Goal: Task Accomplishment & Management: Manage account settings

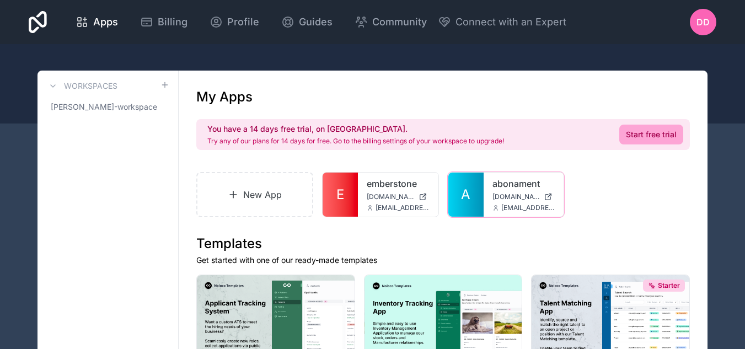
click at [0, 0] on div at bounding box center [0, 0] width 0 height 0
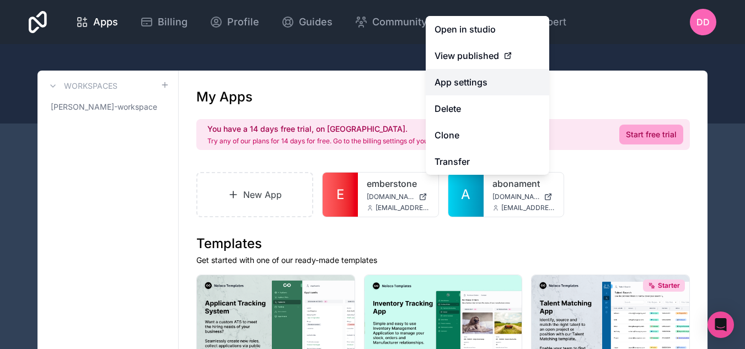
click at [533, 77] on link "App settings" at bounding box center [488, 82] width 124 height 26
